Goal: Task Accomplishment & Management: Use online tool/utility

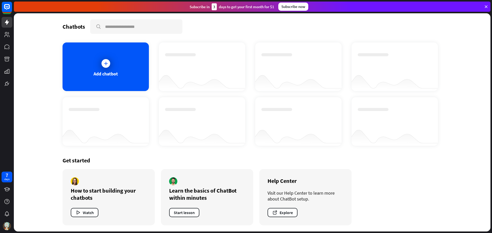
click at [486, 7] on icon at bounding box center [486, 6] width 5 height 5
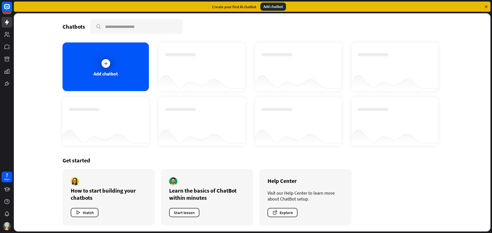
click at [277, 7] on div "Add chatbot" at bounding box center [273, 7] width 26 height 8
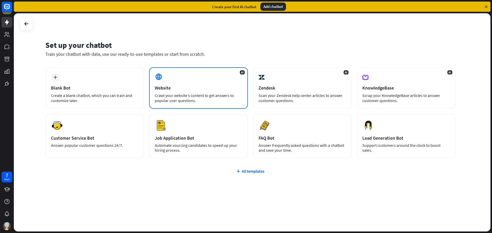
click at [192, 93] on div "Crawl your website’s content to get answers to popular user questions." at bounding box center [198, 98] width 87 height 10
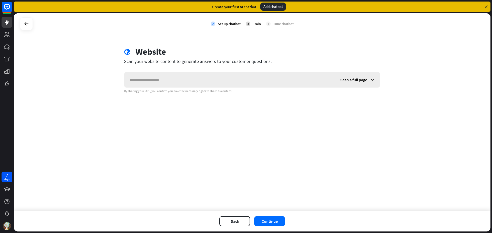
click at [162, 77] on input "text" at bounding box center [229, 79] width 211 height 15
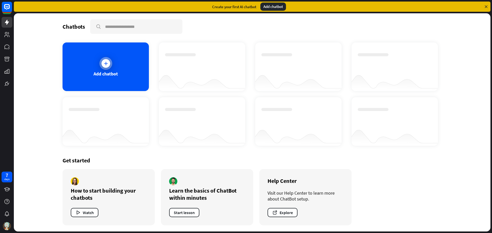
click at [111, 62] on div at bounding box center [105, 63] width 13 height 13
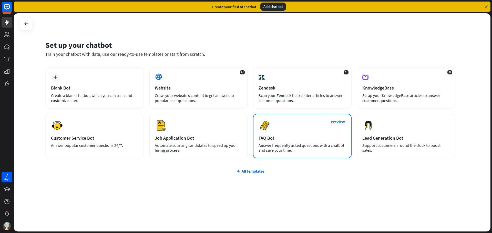
click at [274, 145] on div "Answer frequently asked questions with a chatbot and save your time." at bounding box center [301, 148] width 87 height 10
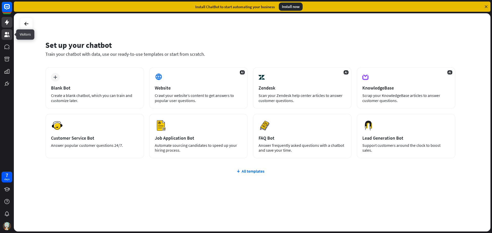
click at [4, 36] on icon at bounding box center [7, 35] width 6 height 6
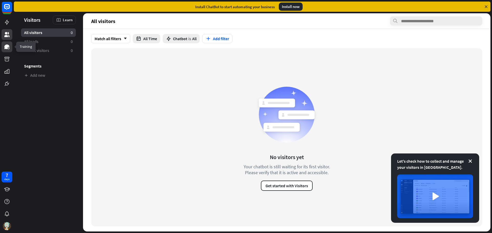
click at [7, 49] on icon at bounding box center [7, 47] width 6 height 6
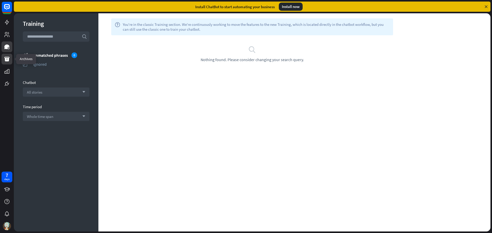
click at [7, 60] on icon at bounding box center [6, 59] width 5 height 5
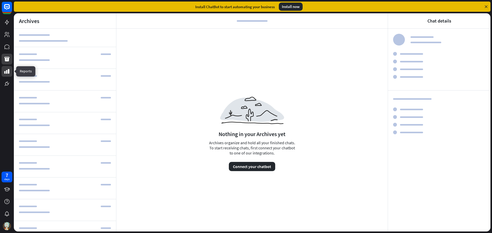
click at [5, 69] on icon at bounding box center [7, 71] width 6 height 6
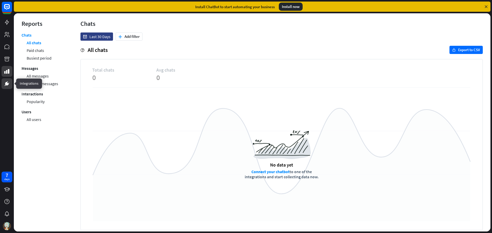
click at [6, 82] on icon at bounding box center [7, 84] width 6 height 6
